Goal: Navigation & Orientation: Find specific page/section

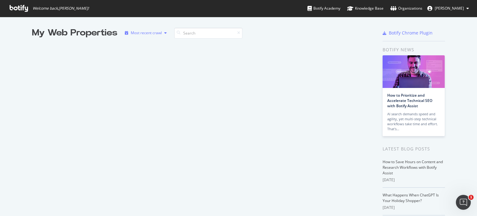
click at [156, 34] on div "Most recent crawl" at bounding box center [146, 33] width 31 height 4
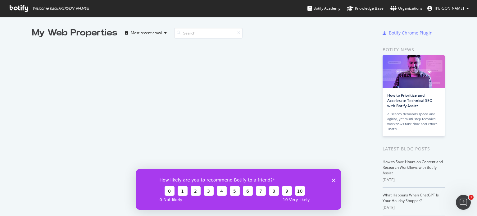
click at [249, 72] on div "My Web Properties Most recent crawl" at bounding box center [203, 163] width 343 height 272
click at [331, 179] on icon "Close survey" at bounding box center [333, 180] width 4 height 4
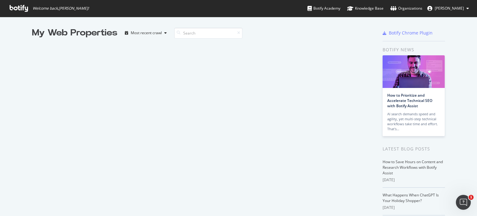
click at [453, 8] on span "[PERSON_NAME]" at bounding box center [448, 8] width 29 height 5
click at [259, 44] on div "My Web Properties Most recent crawl" at bounding box center [203, 163] width 343 height 272
click at [147, 34] on div "Most recent crawl" at bounding box center [146, 33] width 31 height 4
click at [240, 37] on input at bounding box center [208, 33] width 68 height 11
